Goal: Information Seeking & Learning: Learn about a topic

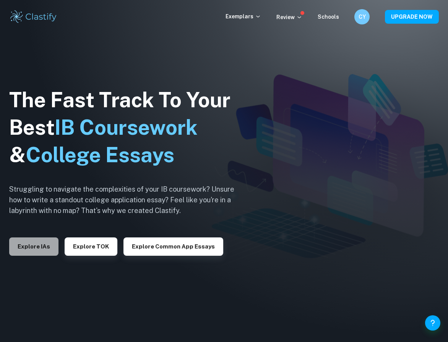
click at [39, 249] on button "Explore IAs" at bounding box center [33, 247] width 49 height 18
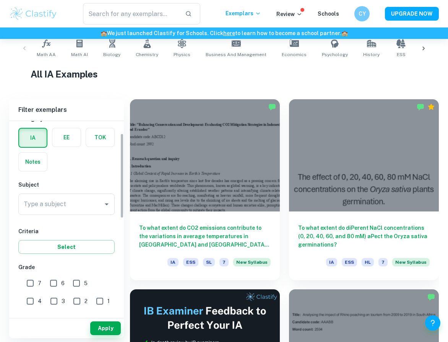
scroll to position [29, 0]
click at [82, 207] on input "Type a subject" at bounding box center [61, 204] width 78 height 15
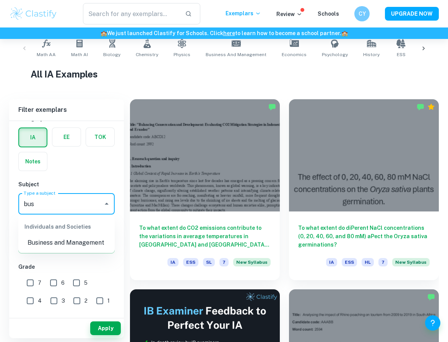
click at [45, 239] on li "Business and Management" at bounding box center [66, 243] width 96 height 14
type input "Business and Management"
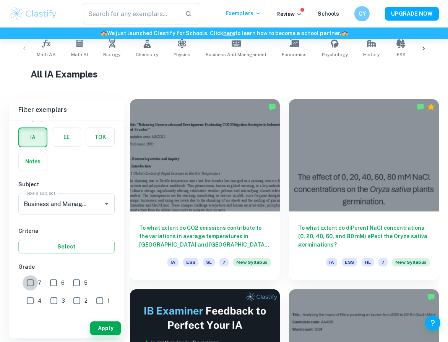
click at [24, 288] on input "7" at bounding box center [30, 282] width 15 height 15
checkbox input "true"
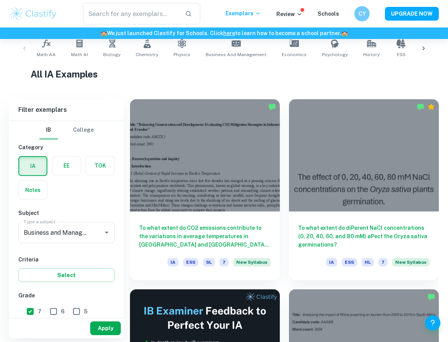
click at [114, 330] on button "Apply" at bounding box center [105, 329] width 31 height 14
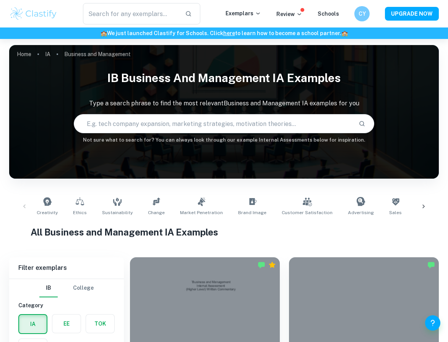
click at [115, 123] on input "text" at bounding box center [213, 123] width 279 height 21
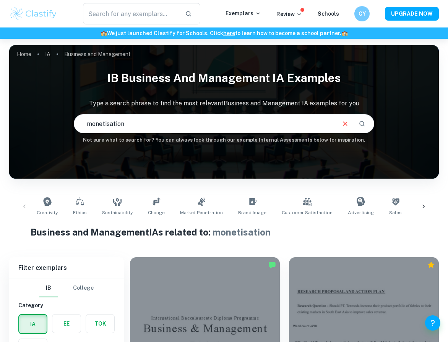
click at [109, 126] on input "monetisation" at bounding box center [204, 123] width 261 height 21
type input "monetization"
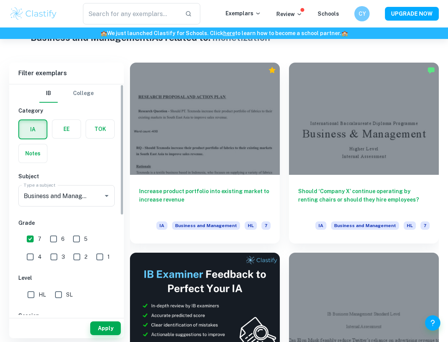
scroll to position [197, 0]
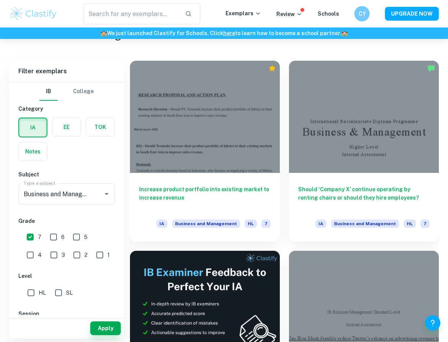
click at [32, 230] on input "7" at bounding box center [30, 237] width 15 height 15
checkbox input "false"
click at [95, 326] on button "Apply" at bounding box center [105, 329] width 31 height 14
